Goal: Task Accomplishment & Management: Manage account settings

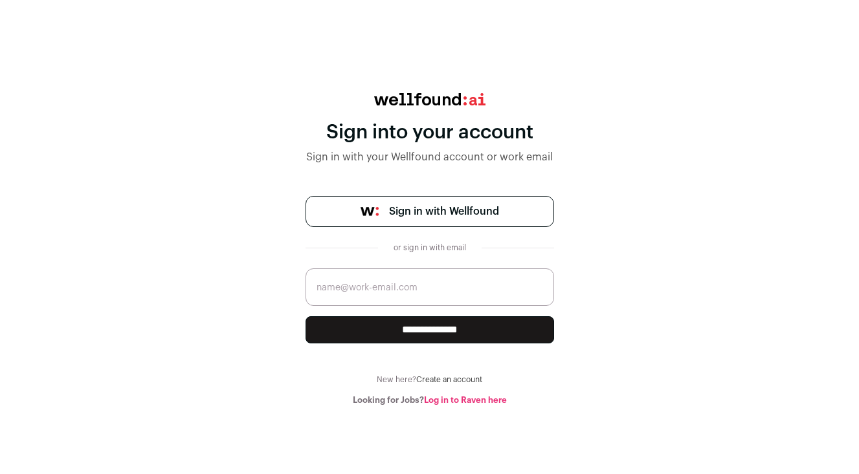
click at [469, 217] on span "Sign in with Wellfound" at bounding box center [444, 212] width 110 height 16
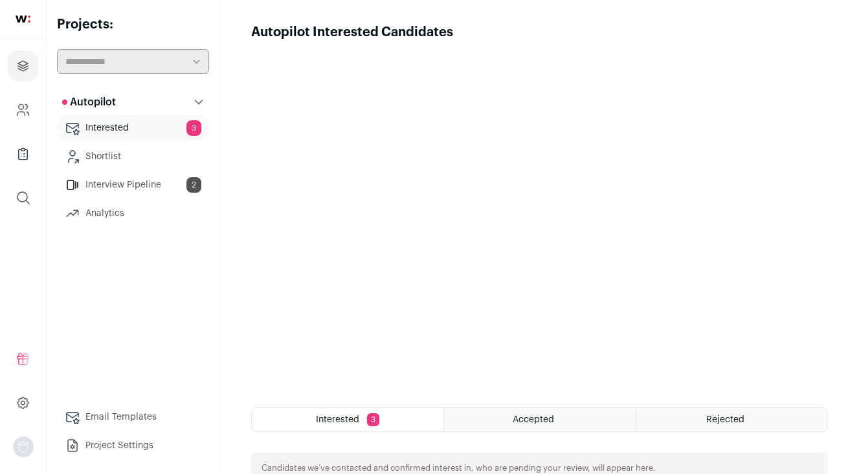
click at [101, 126] on link "Interested 3" at bounding box center [133, 128] width 152 height 26
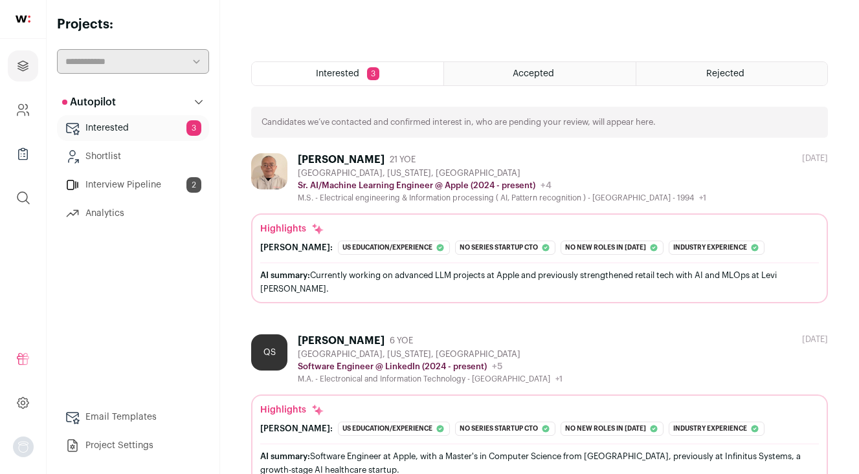
scroll to position [350, 0]
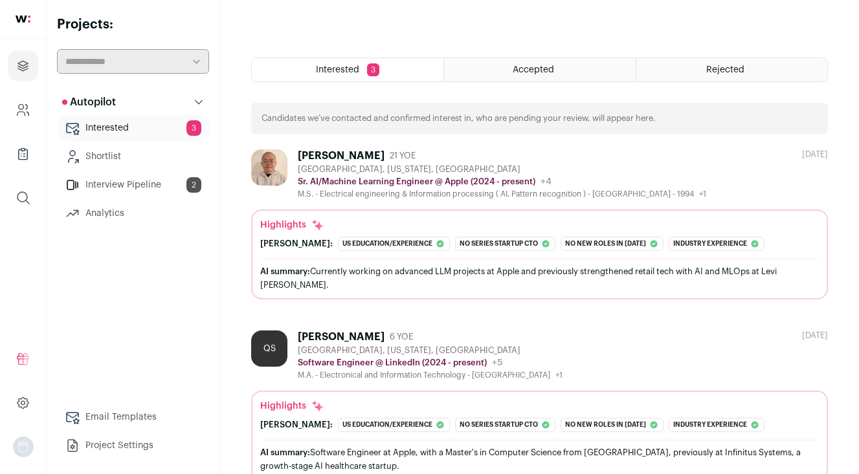
click at [494, 69] on div "Accepted" at bounding box center [539, 69] width 191 height 23
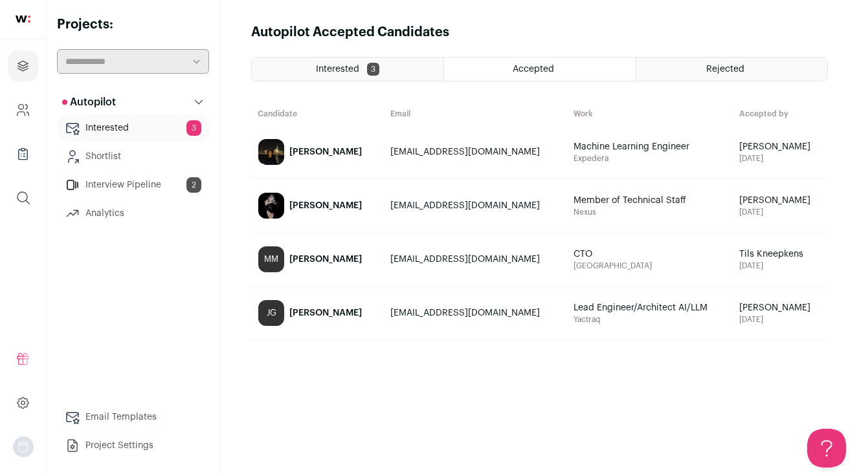
click at [730, 69] on span "Rejected" at bounding box center [725, 69] width 38 height 9
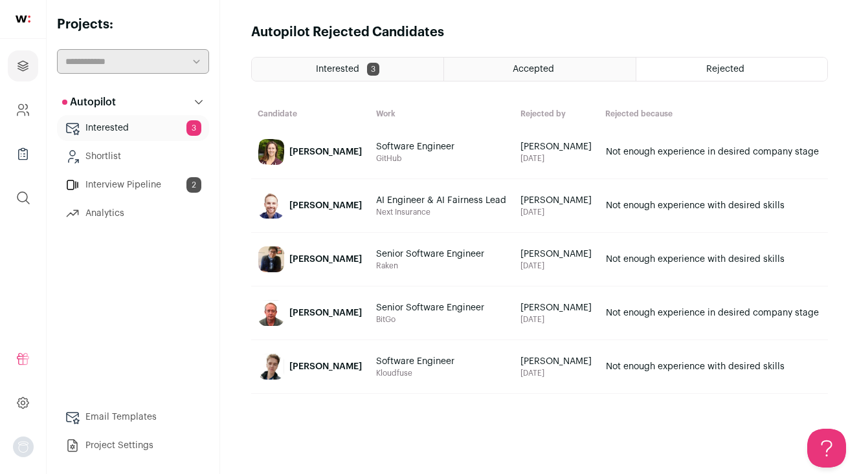
click at [113, 181] on link "Interview Pipeline 2" at bounding box center [133, 185] width 152 height 26
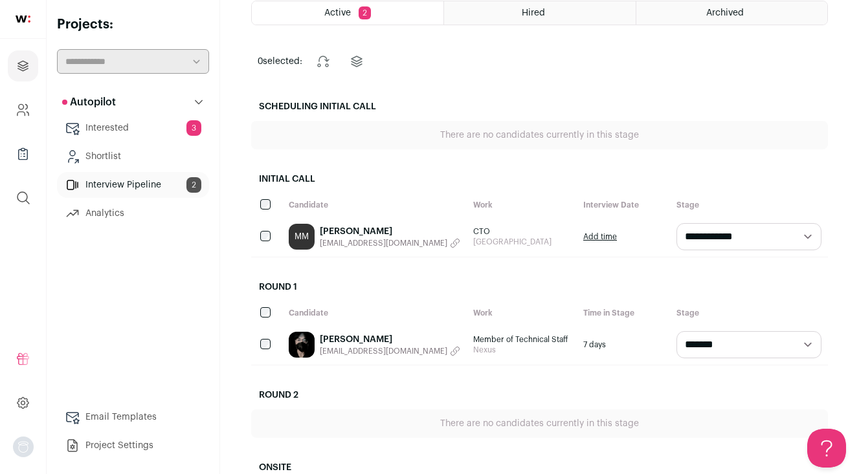
scroll to position [74, 0]
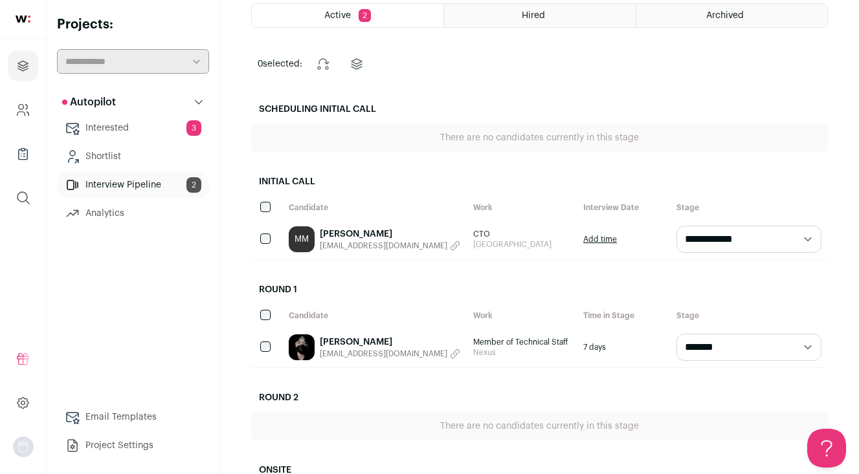
click at [137, 130] on link "Interested 3" at bounding box center [133, 128] width 152 height 26
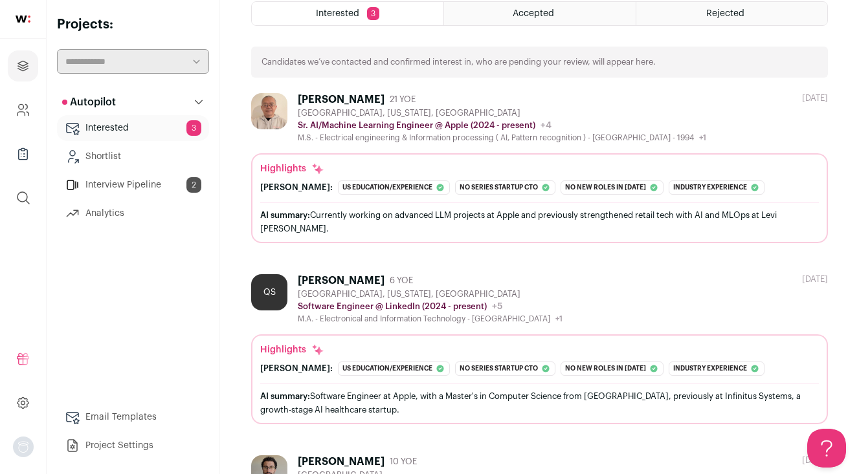
scroll to position [173, 0]
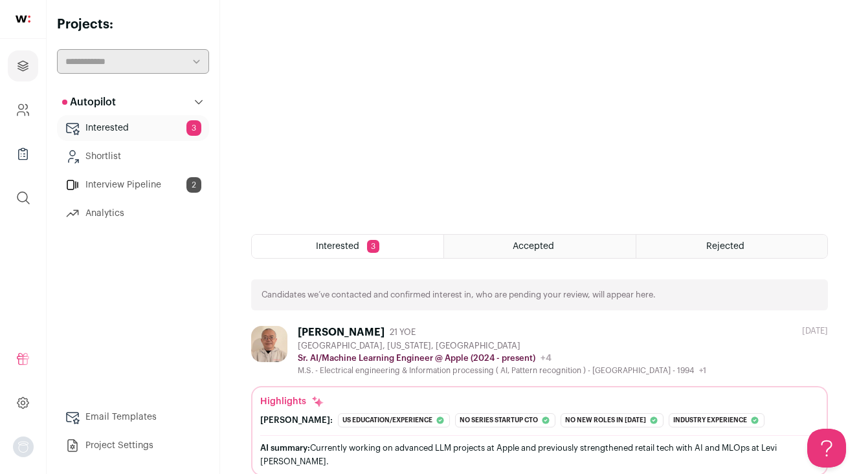
click at [509, 251] on div "Accepted" at bounding box center [539, 246] width 191 height 23
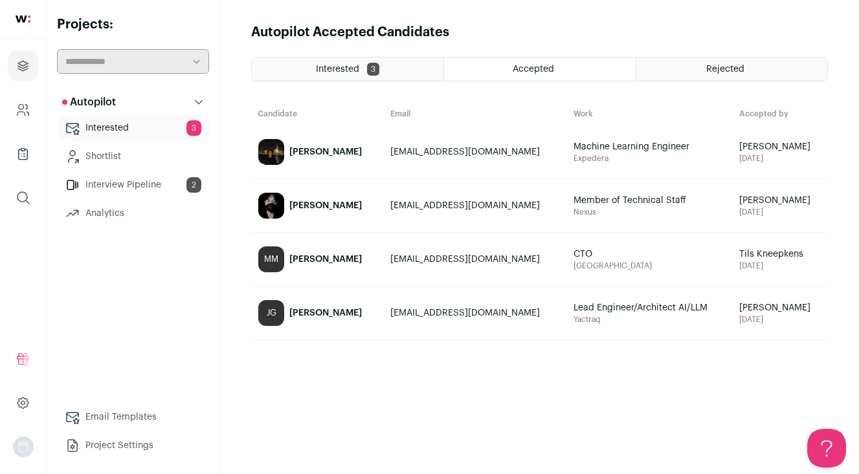
click at [302, 203] on div "Alec Huang" at bounding box center [325, 205] width 72 height 13
